Goal: Task Accomplishment & Management: Manage account settings

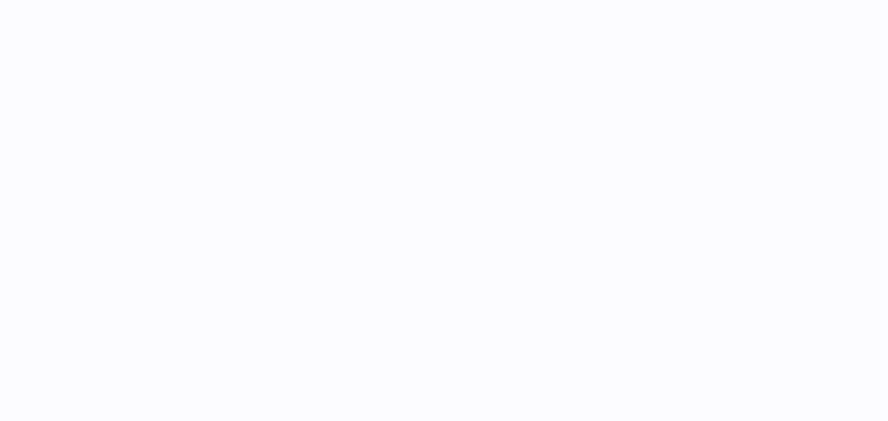
drag, startPoint x: 484, startPoint y: 235, endPoint x: 401, endPoint y: 14, distance: 235.9
click at [484, 236] on div at bounding box center [513, 210] width 749 height 421
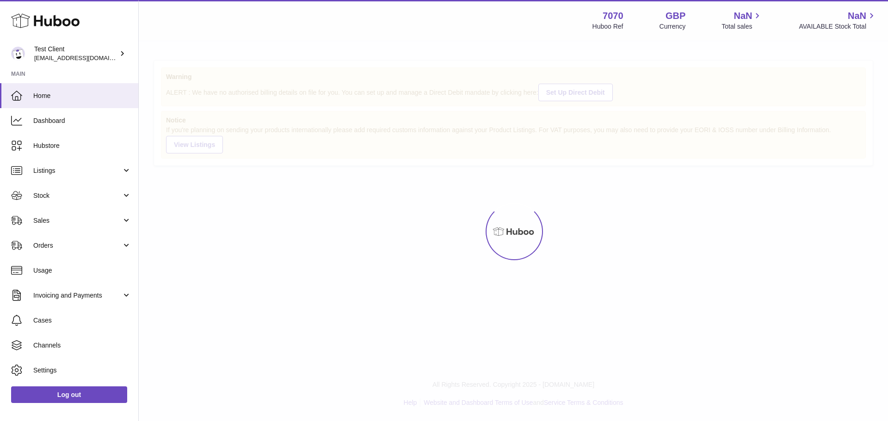
click at [567, 118] on div at bounding box center [513, 232] width 749 height 380
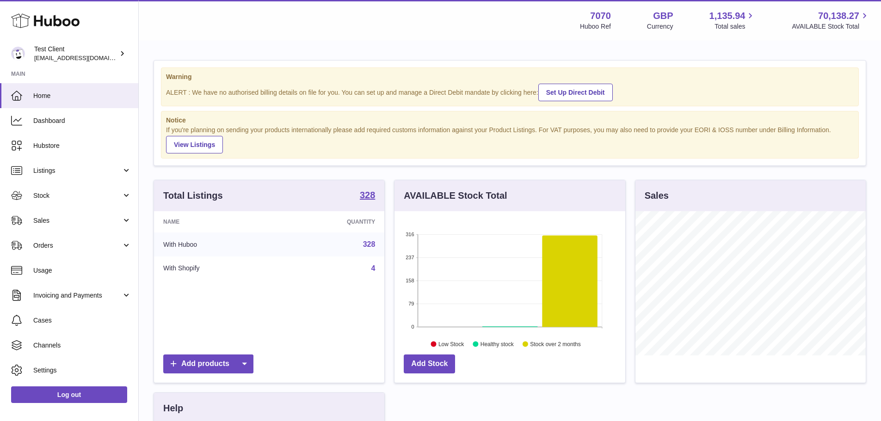
scroll to position [144, 231]
click at [77, 225] on span "Sales" at bounding box center [77, 220] width 88 height 9
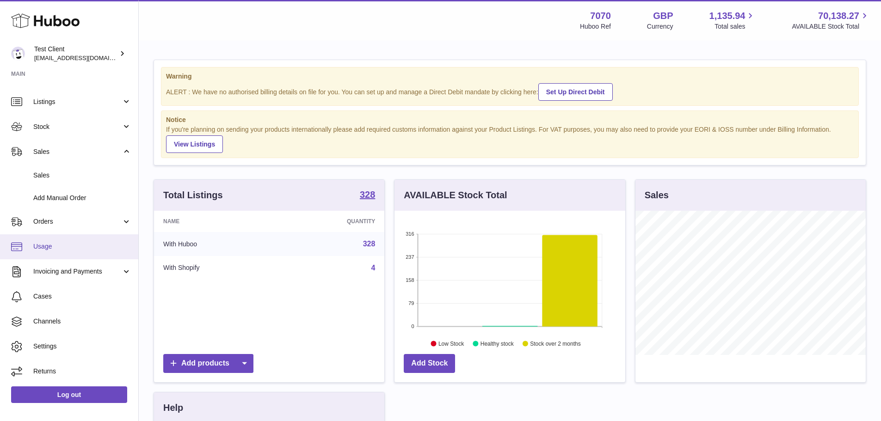
scroll to position [0, 0]
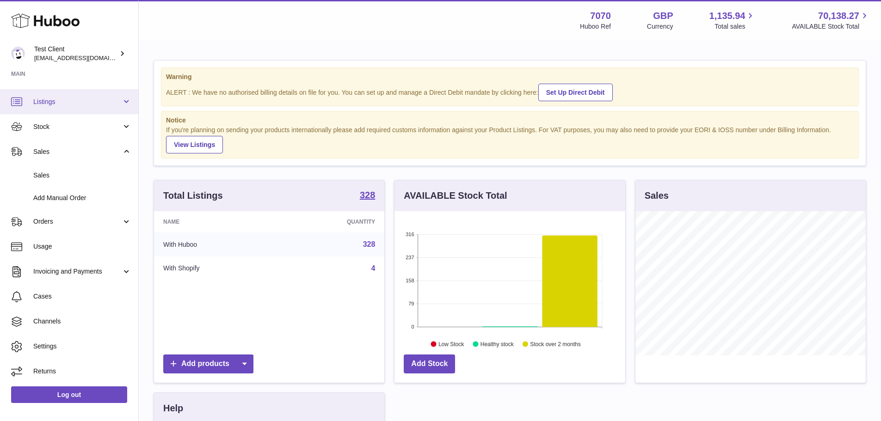
click at [75, 99] on span "Listings" at bounding box center [77, 102] width 88 height 9
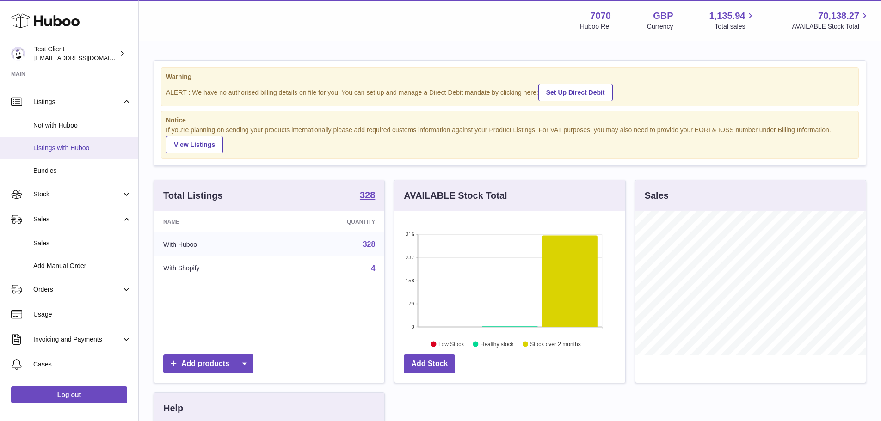
click at [75, 153] on link "Listings with Huboo" at bounding box center [69, 148] width 138 height 23
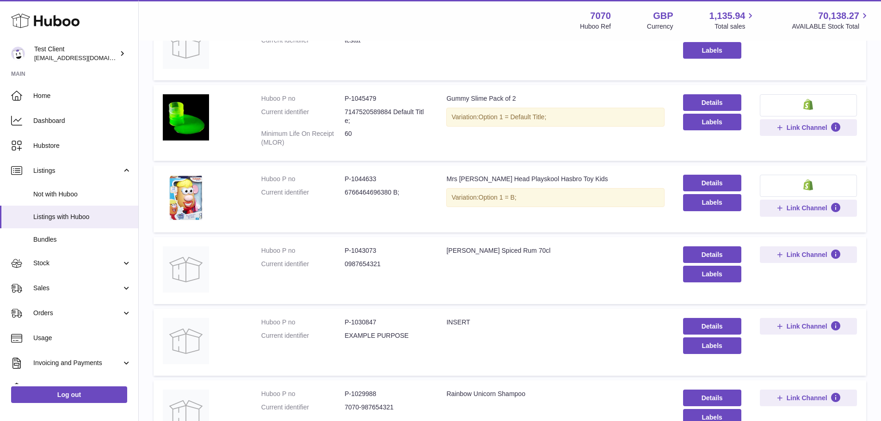
scroll to position [139, 0]
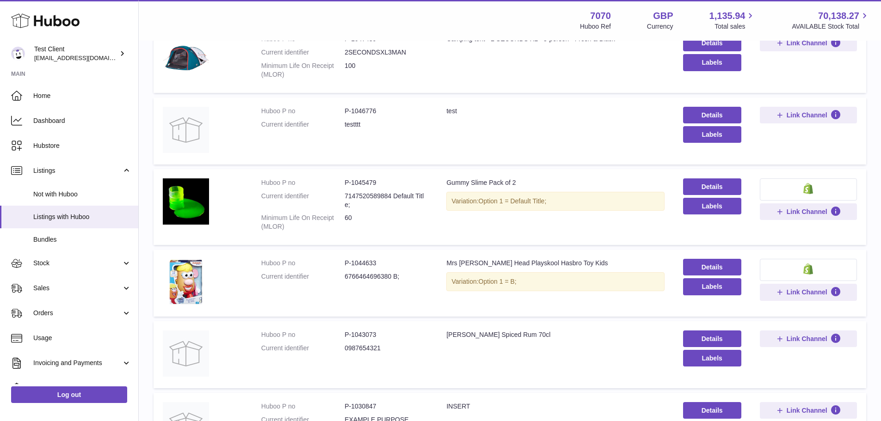
click at [565, 300] on td "Title Mrs [PERSON_NAME] Head Playskool Hasbro Toy Kids Variation: Option 1 = B;" at bounding box center [555, 283] width 236 height 67
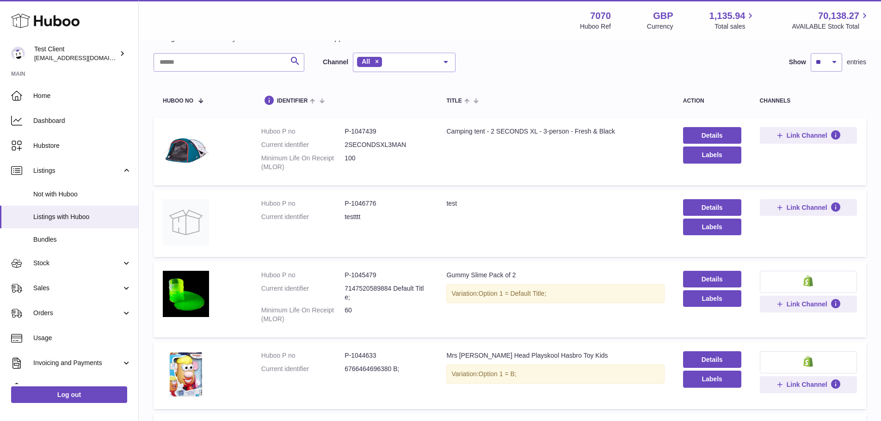
scroll to position [0, 0]
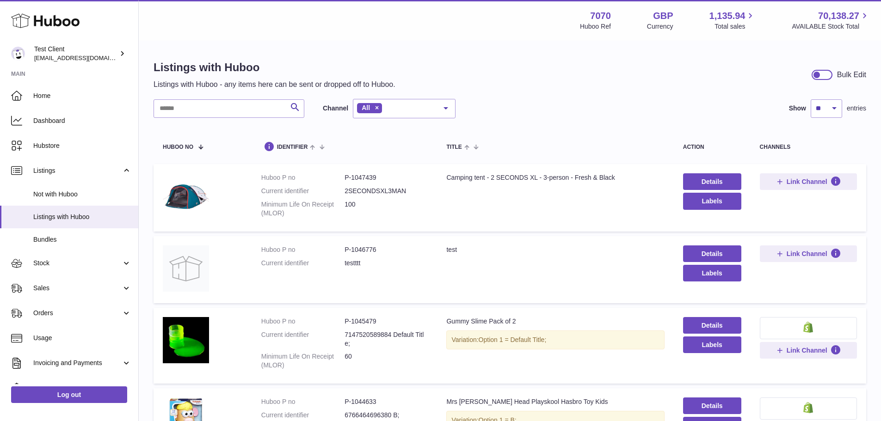
click at [710, 167] on td "Details Labels" at bounding box center [712, 197] width 77 height 67
click at [711, 179] on link "Details" at bounding box center [712, 181] width 58 height 17
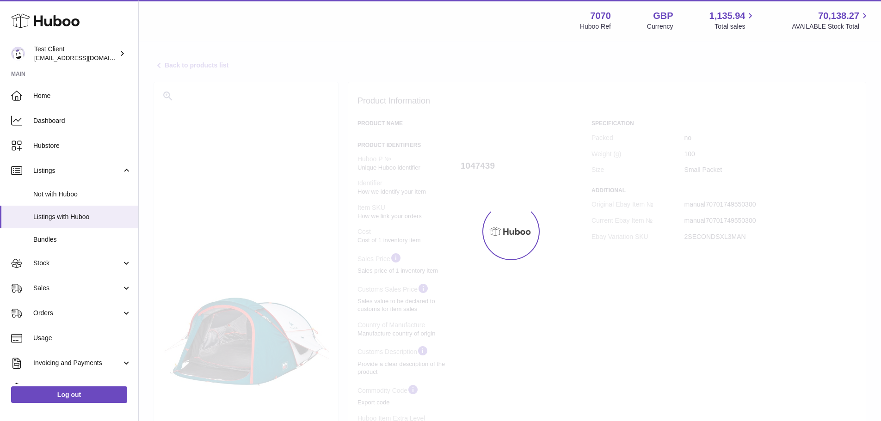
select select
select select "****"
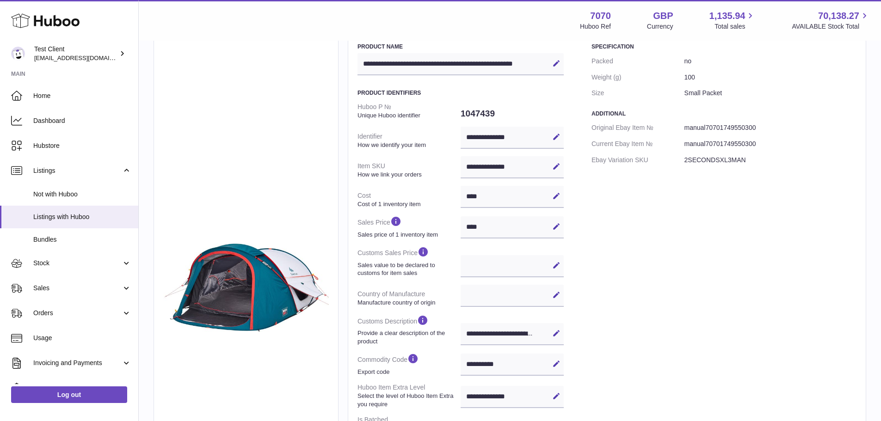
scroll to position [139, 0]
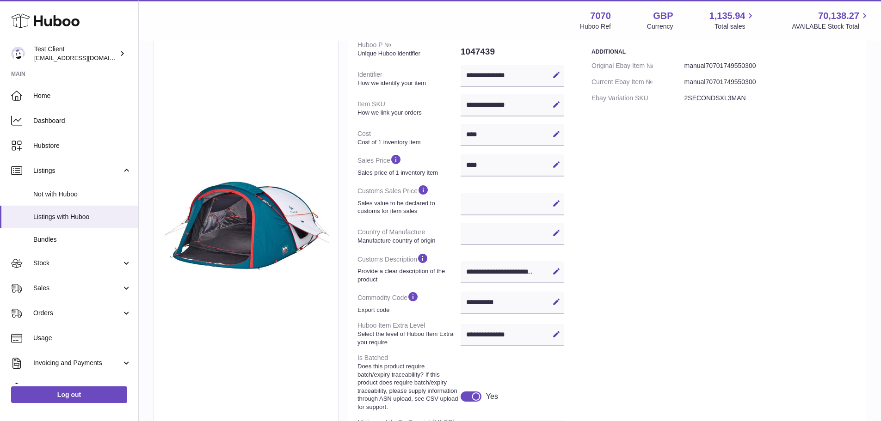
click at [484, 199] on div "Edit Cancel Save" at bounding box center [511, 204] width 103 height 22
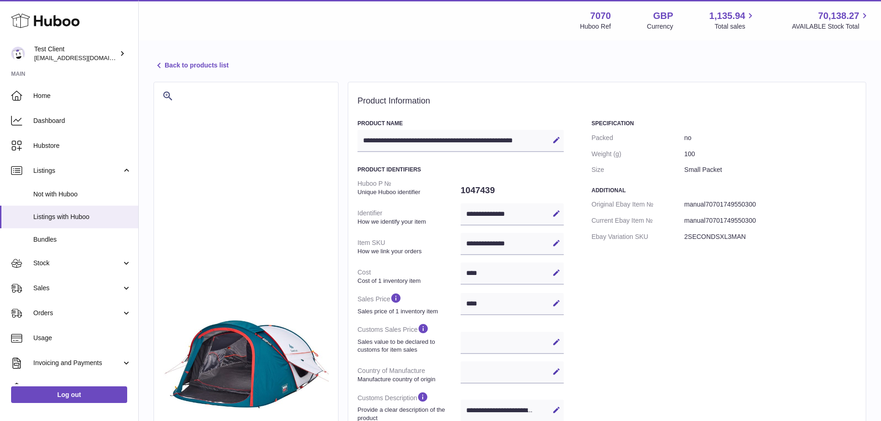
scroll to position [92, 0]
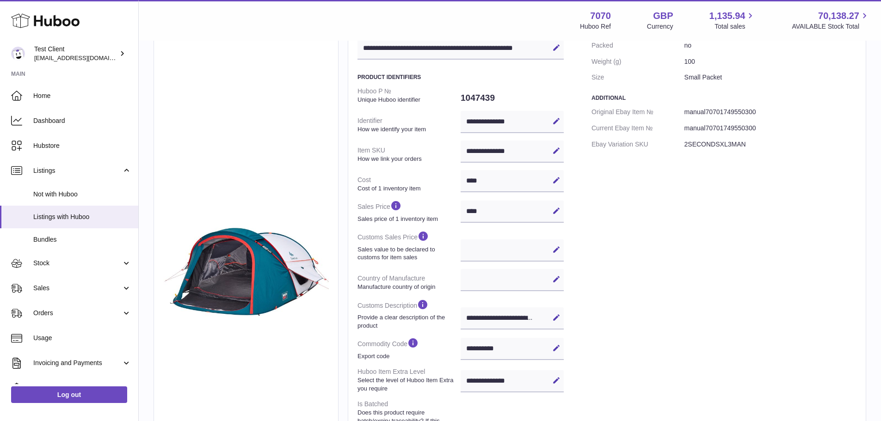
click at [484, 251] on div "Edit Cancel Save" at bounding box center [511, 250] width 103 height 22
click at [664, 244] on div "Specification Packed no Weight (g) 100 Size Small Packet Additional Original Eb…" at bounding box center [723, 292] width 265 height 530
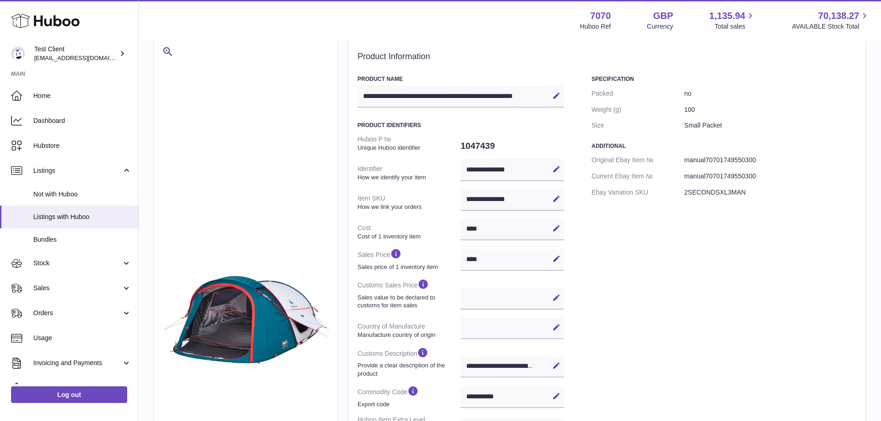
scroll to position [0, 0]
